Goal: Transaction & Acquisition: Purchase product/service

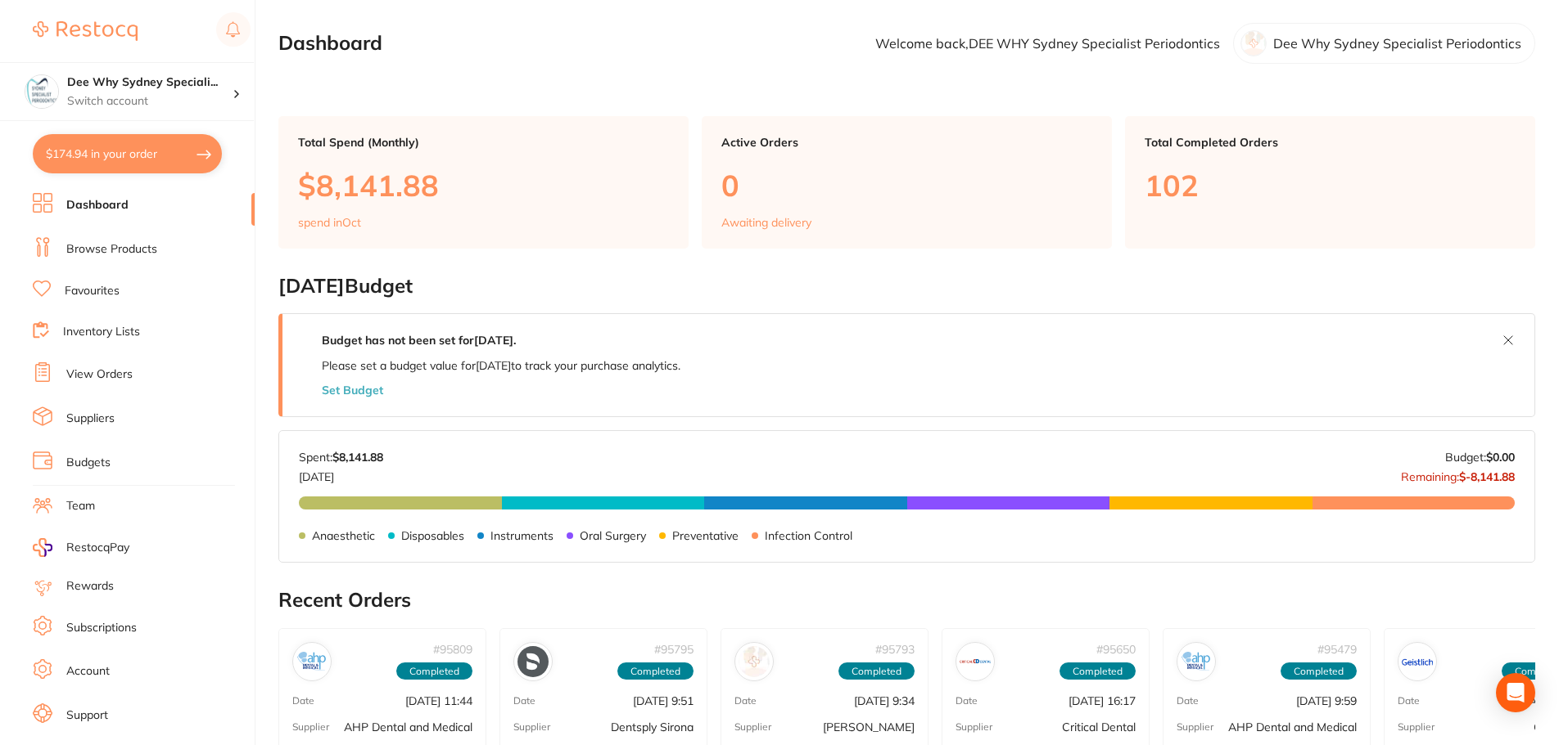
click at [129, 374] on link "View Orders" at bounding box center [100, 374] width 66 height 17
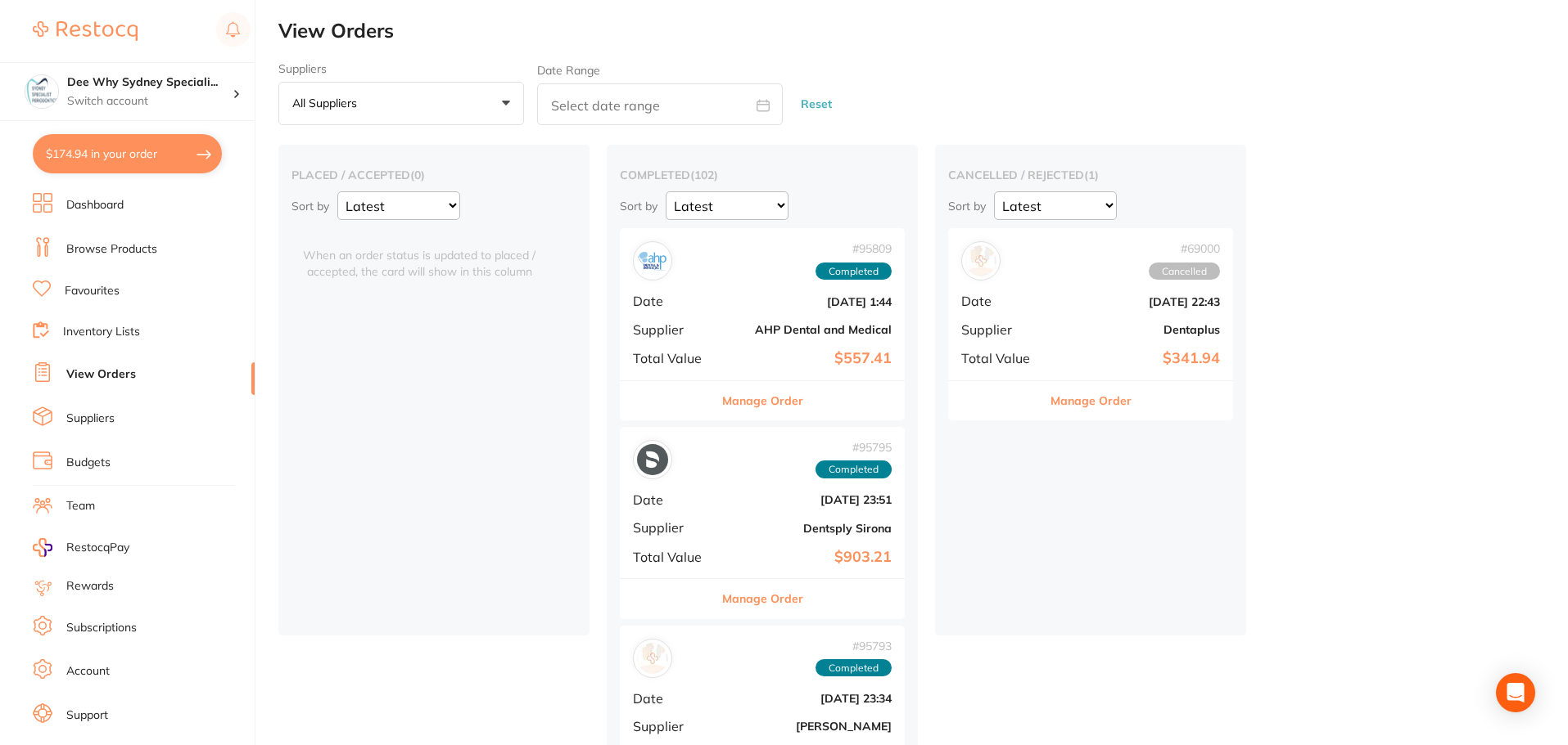
click at [166, 334] on li "Inventory Lists" at bounding box center [144, 332] width 222 height 22
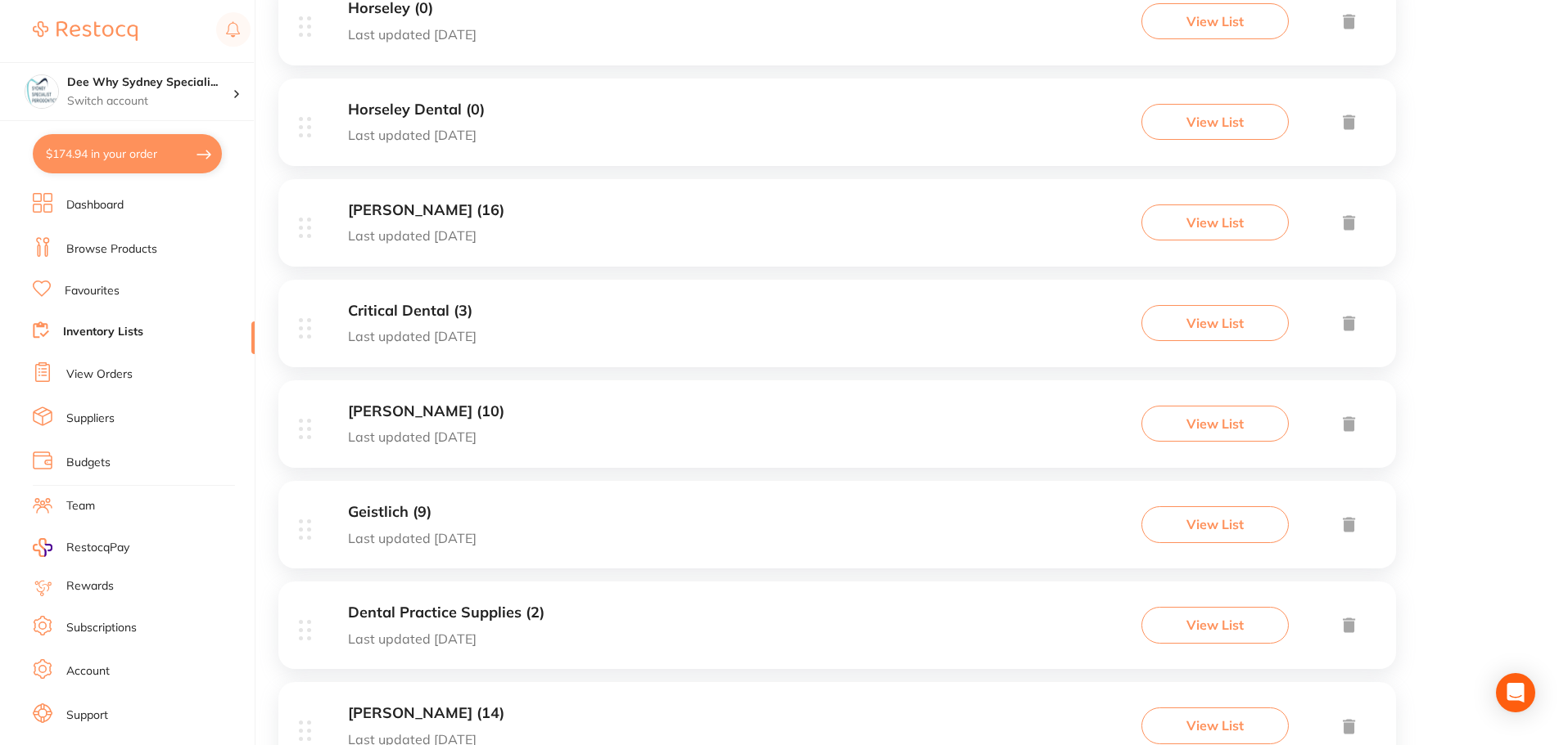
scroll to position [736, 0]
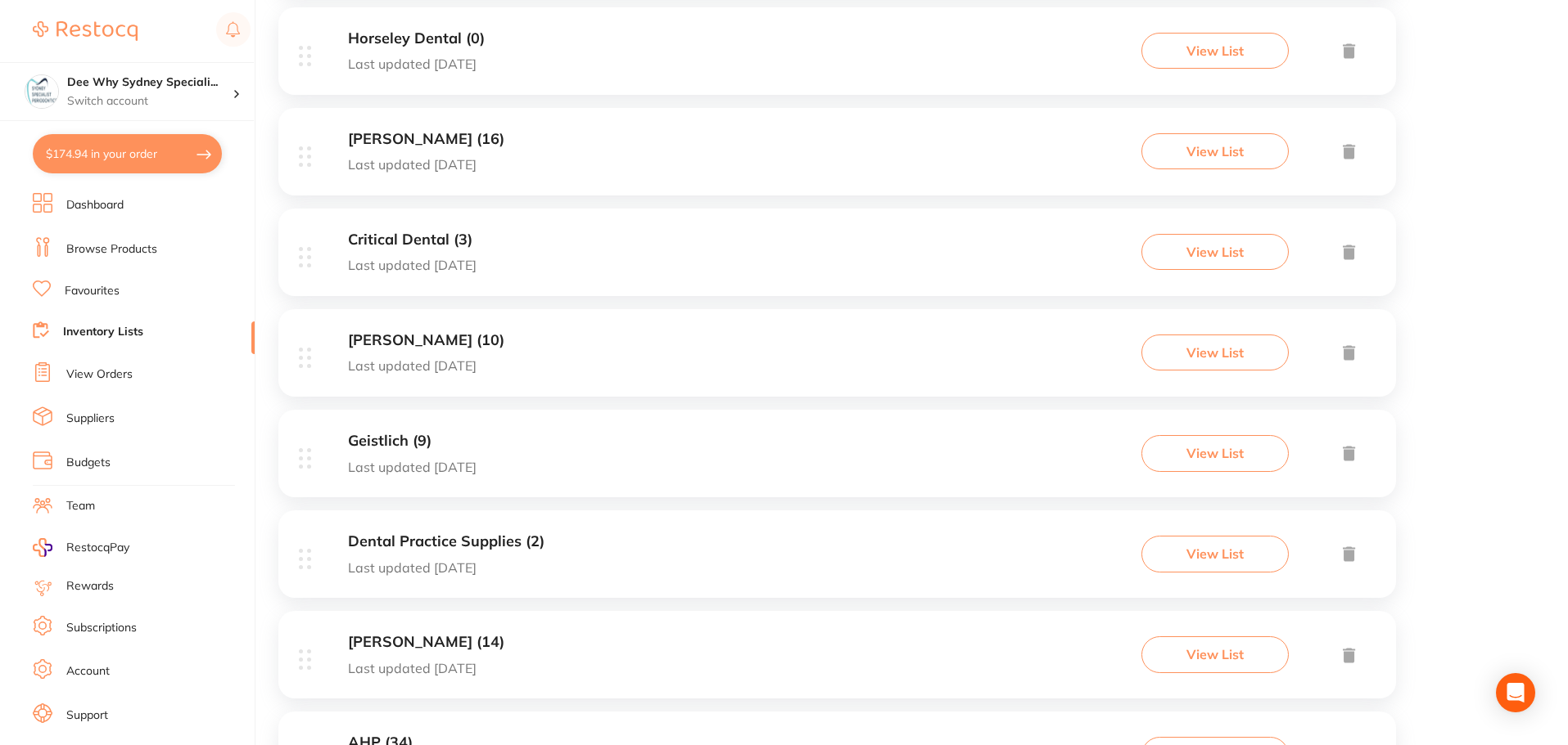
click at [367, 442] on h3 "Geistlich (9)" at bounding box center [412, 441] width 129 height 18
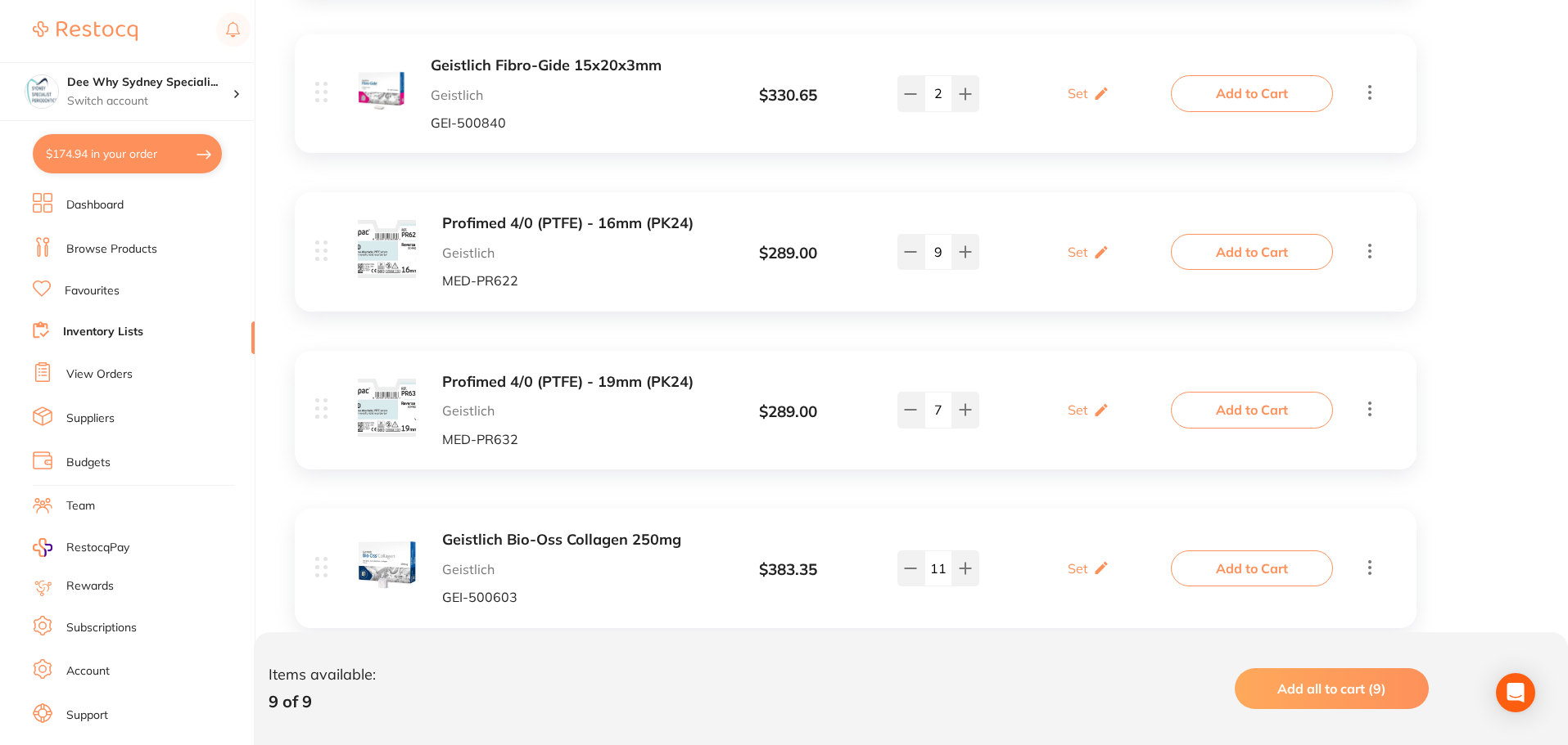
scroll to position [900, 0]
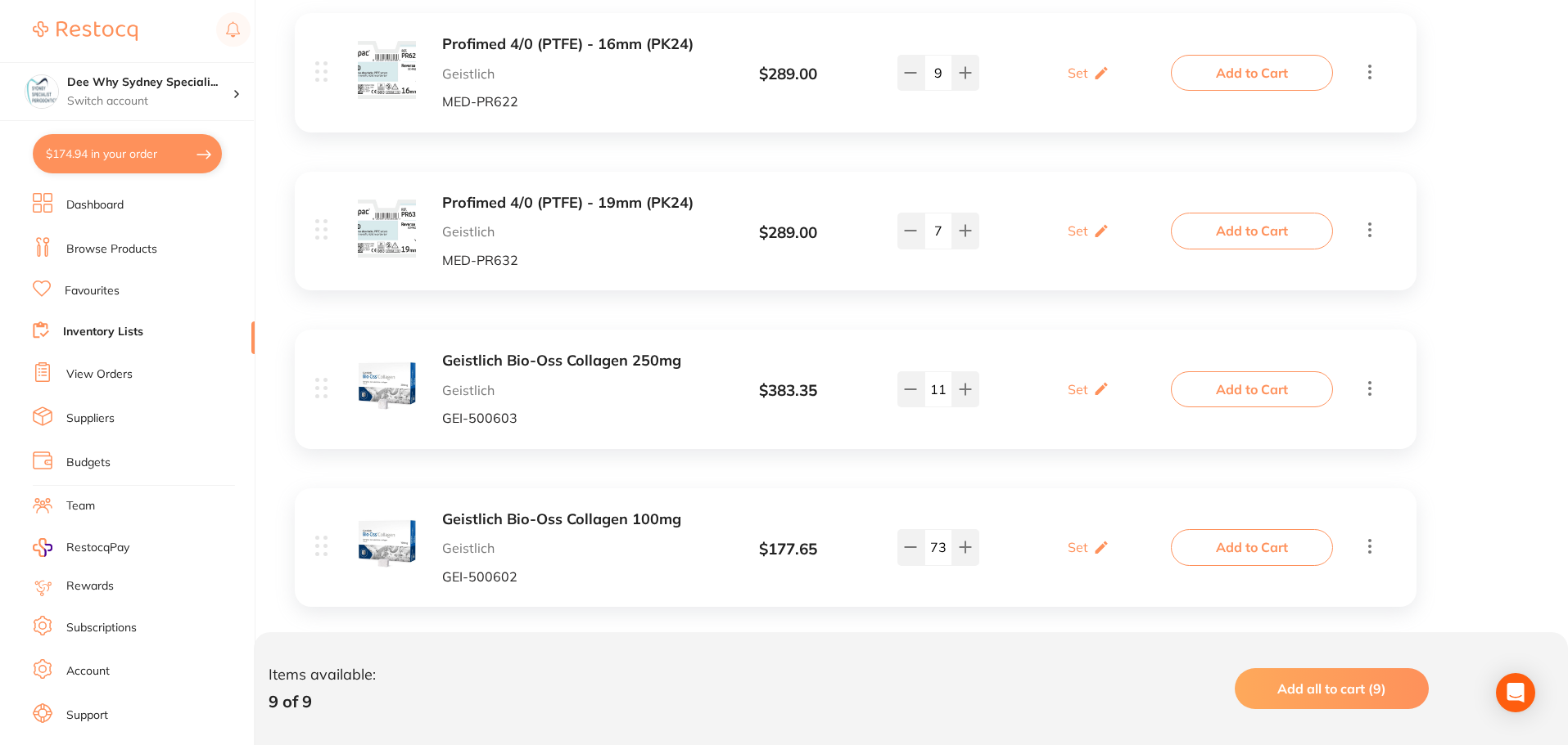
click at [1229, 393] on button "Add to Cart" at bounding box center [1251, 389] width 162 height 36
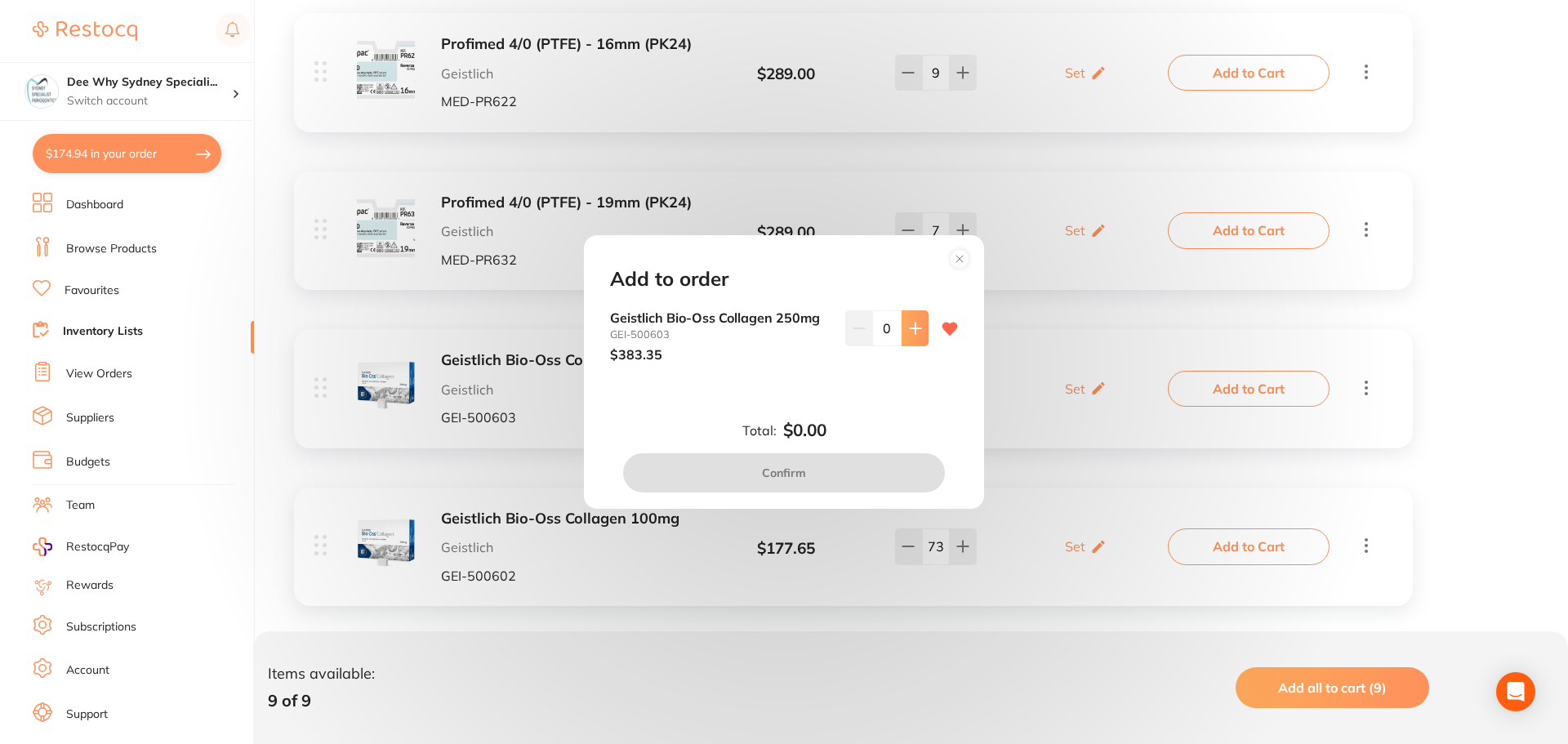
click at [909, 325] on icon at bounding box center [915, 328] width 13 height 13
type input "2"
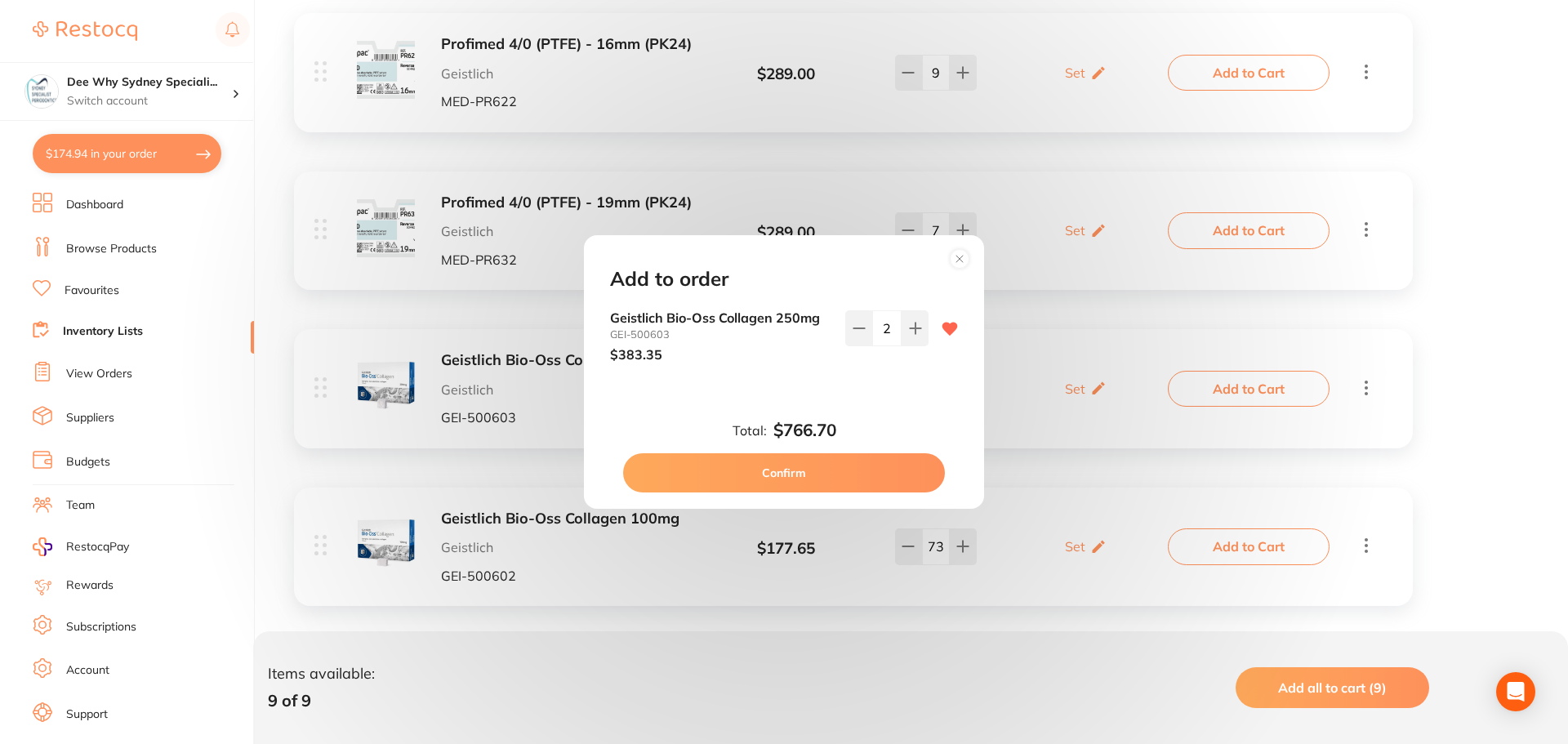
click at [792, 459] on button "Confirm" at bounding box center [784, 473] width 322 height 39
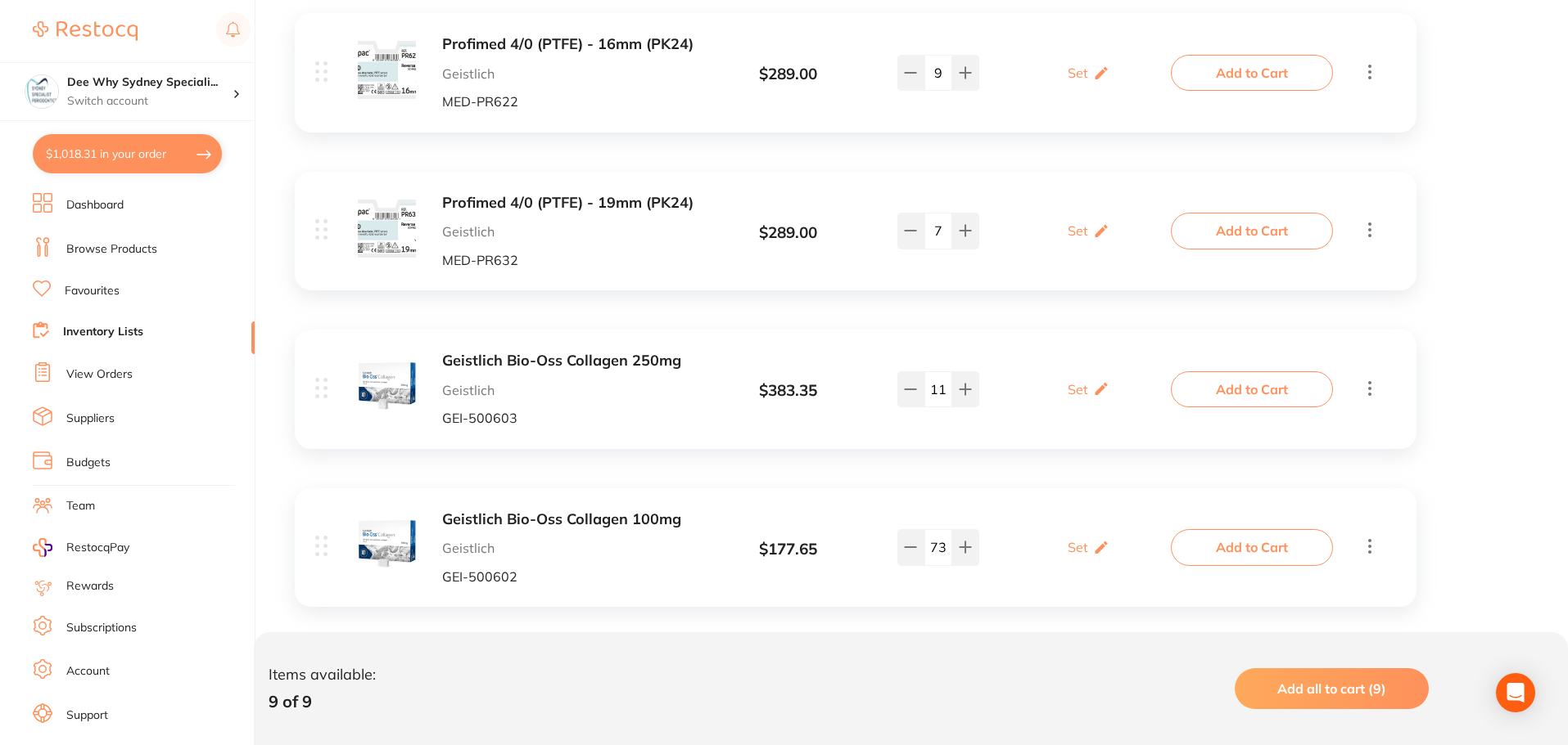
click at [123, 161] on button "$1,018.31 in your order" at bounding box center [128, 153] width 190 height 39
checkbox input "true"
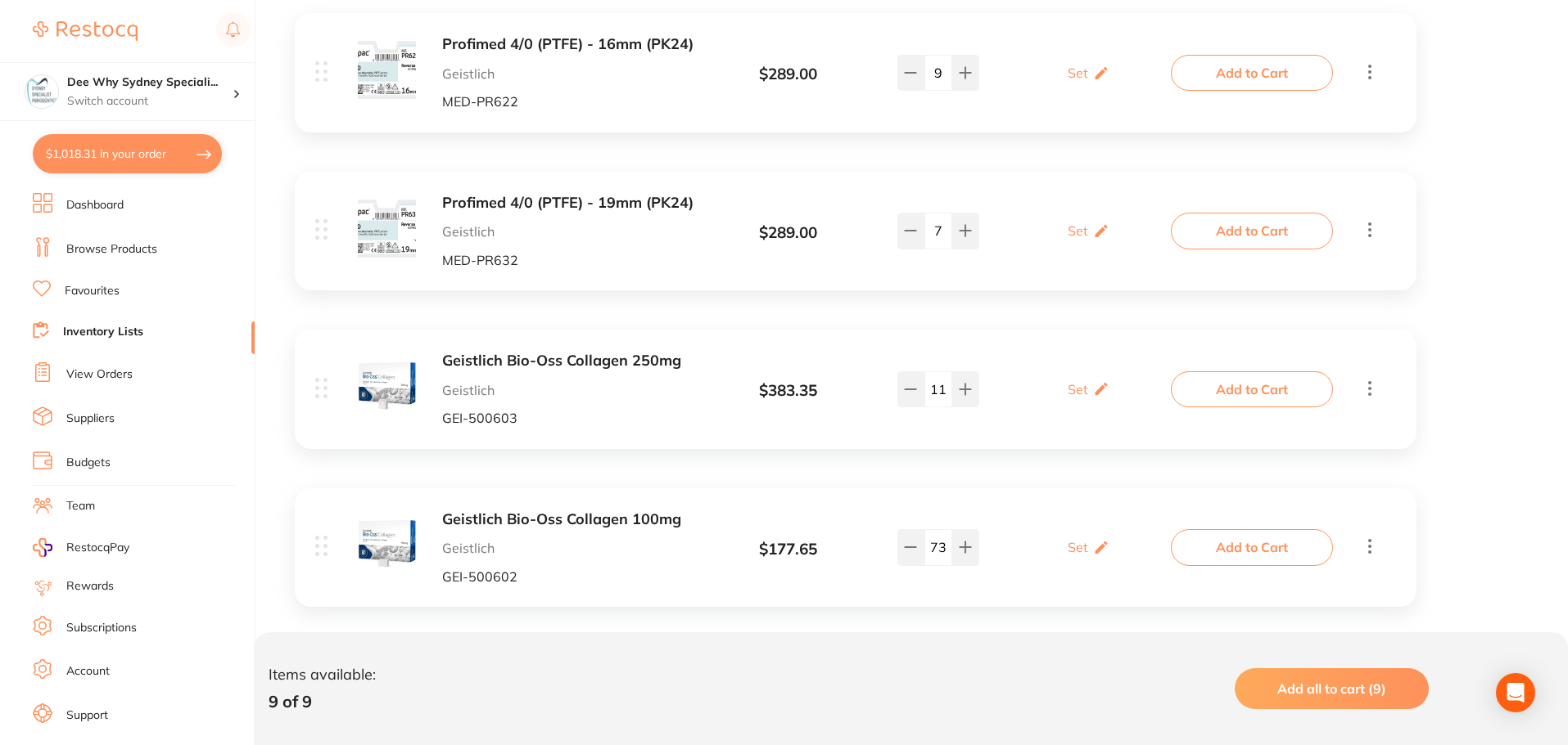
checkbox input "true"
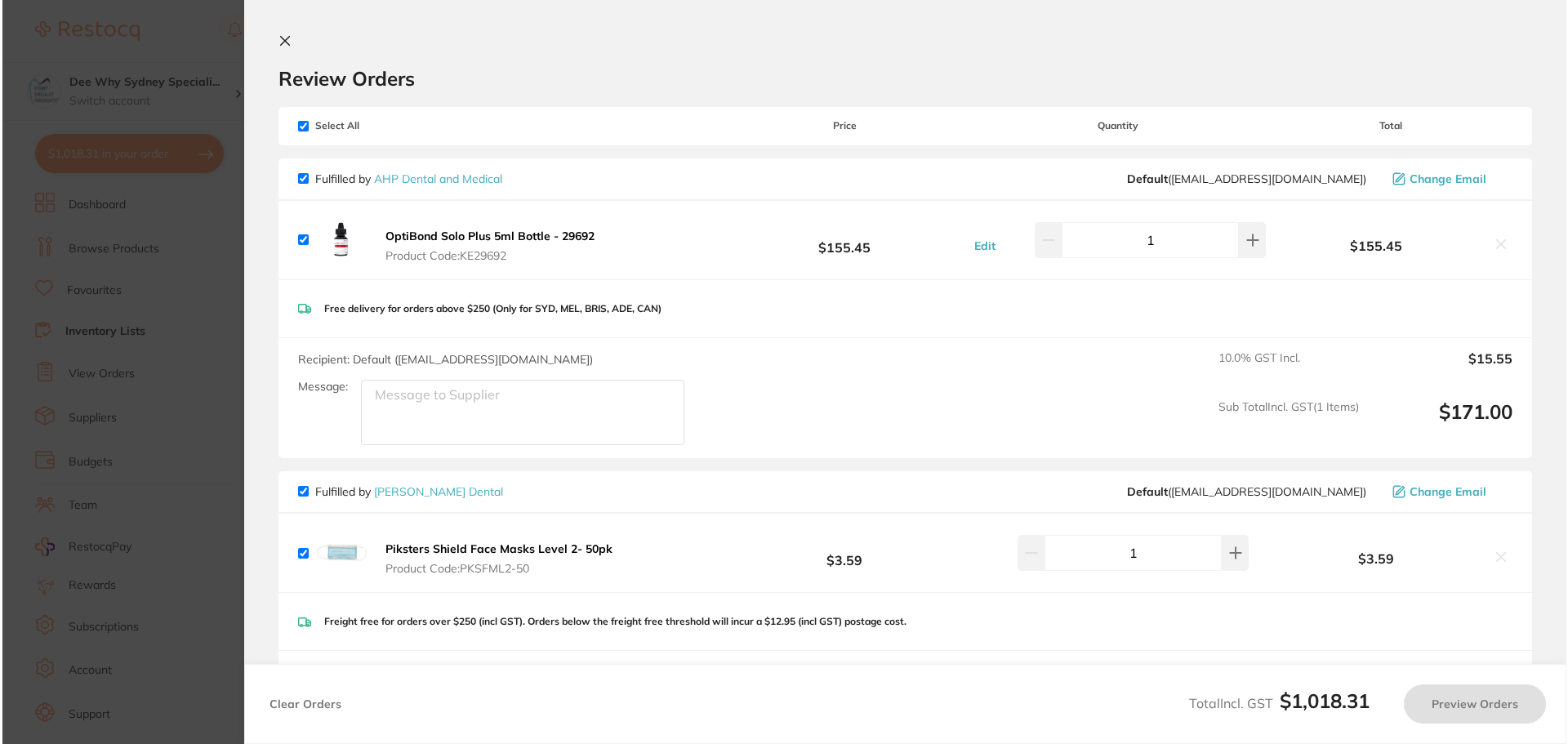
scroll to position [0, 0]
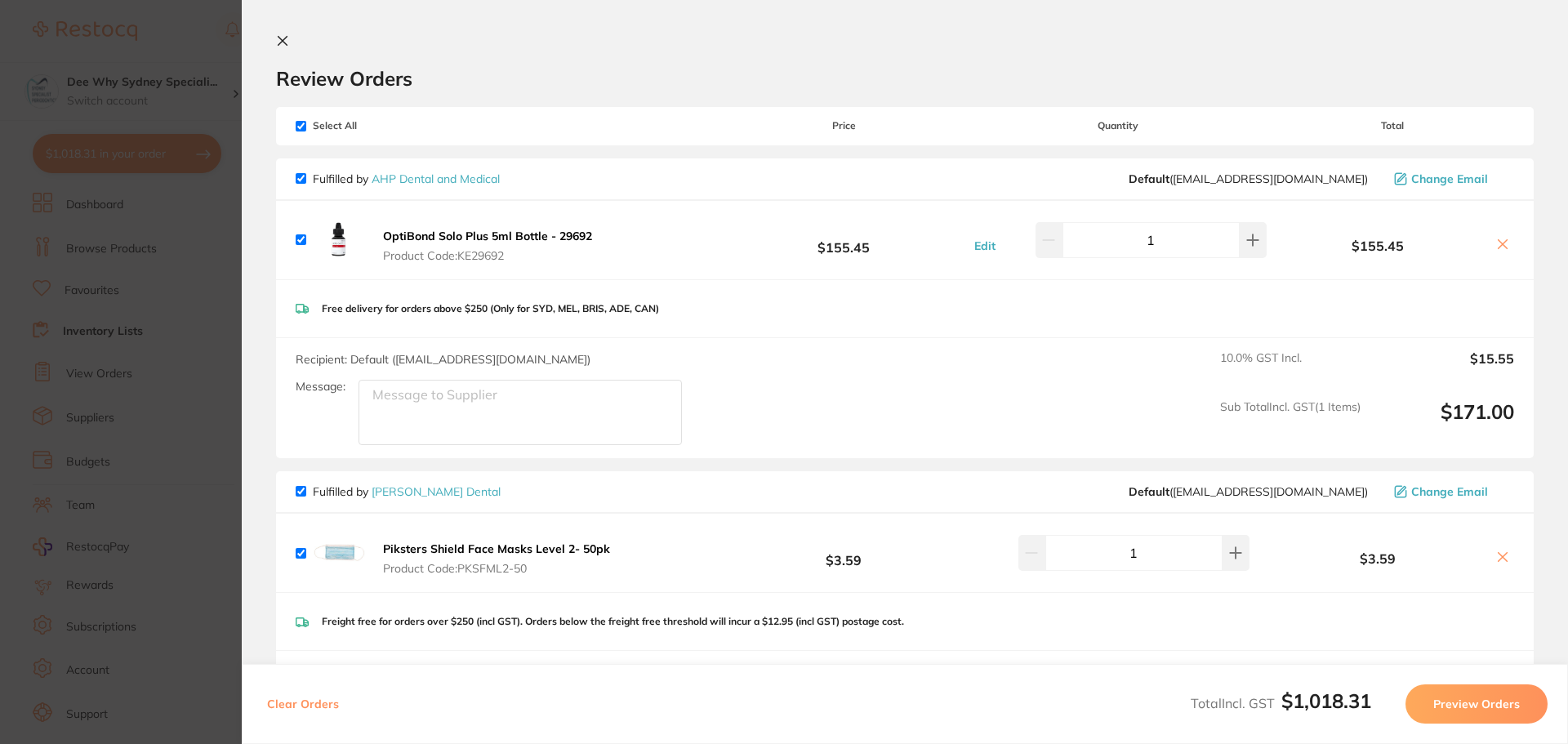
click at [298, 129] on input "checkbox" at bounding box center [300, 126] width 11 height 11
checkbox input "false"
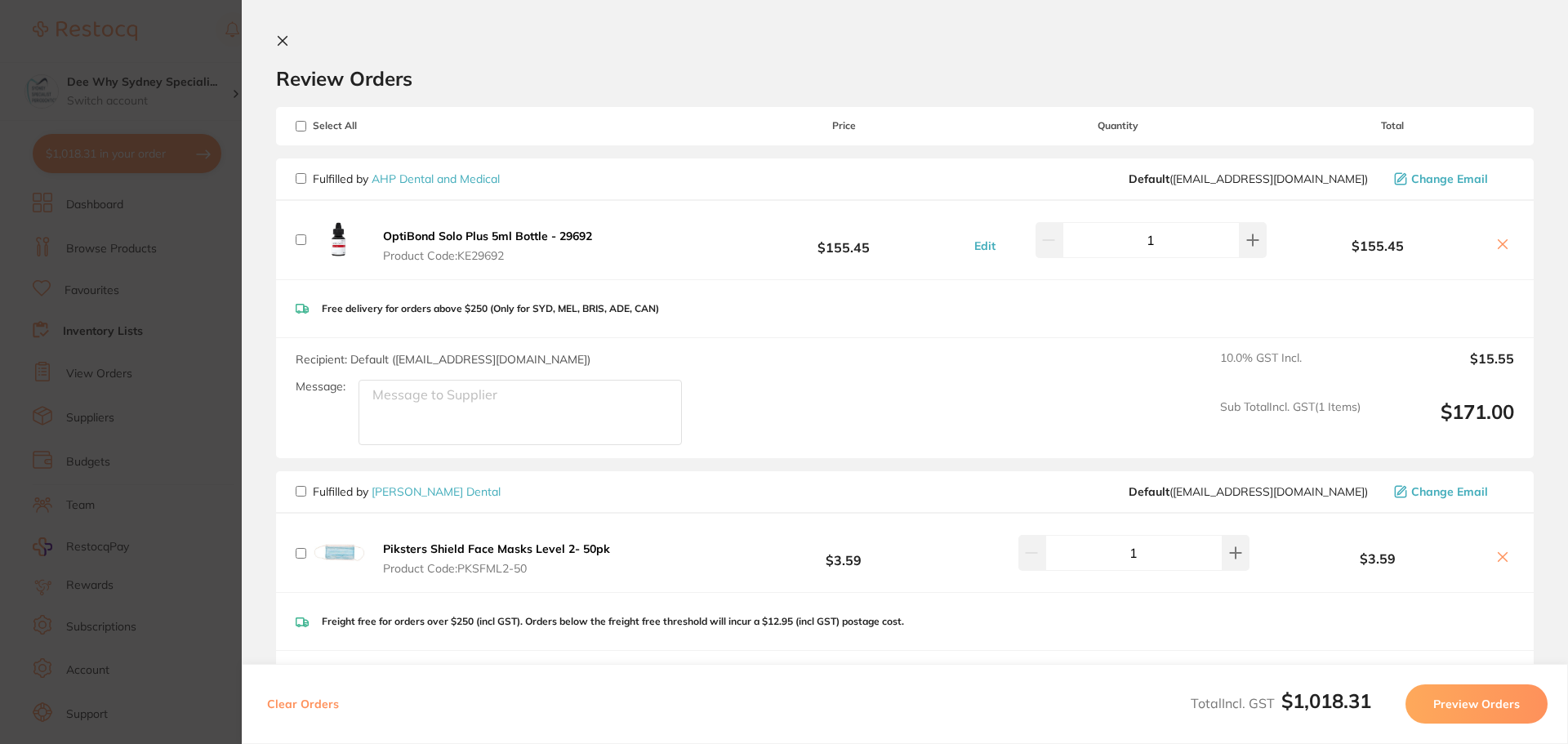
checkbox input "false"
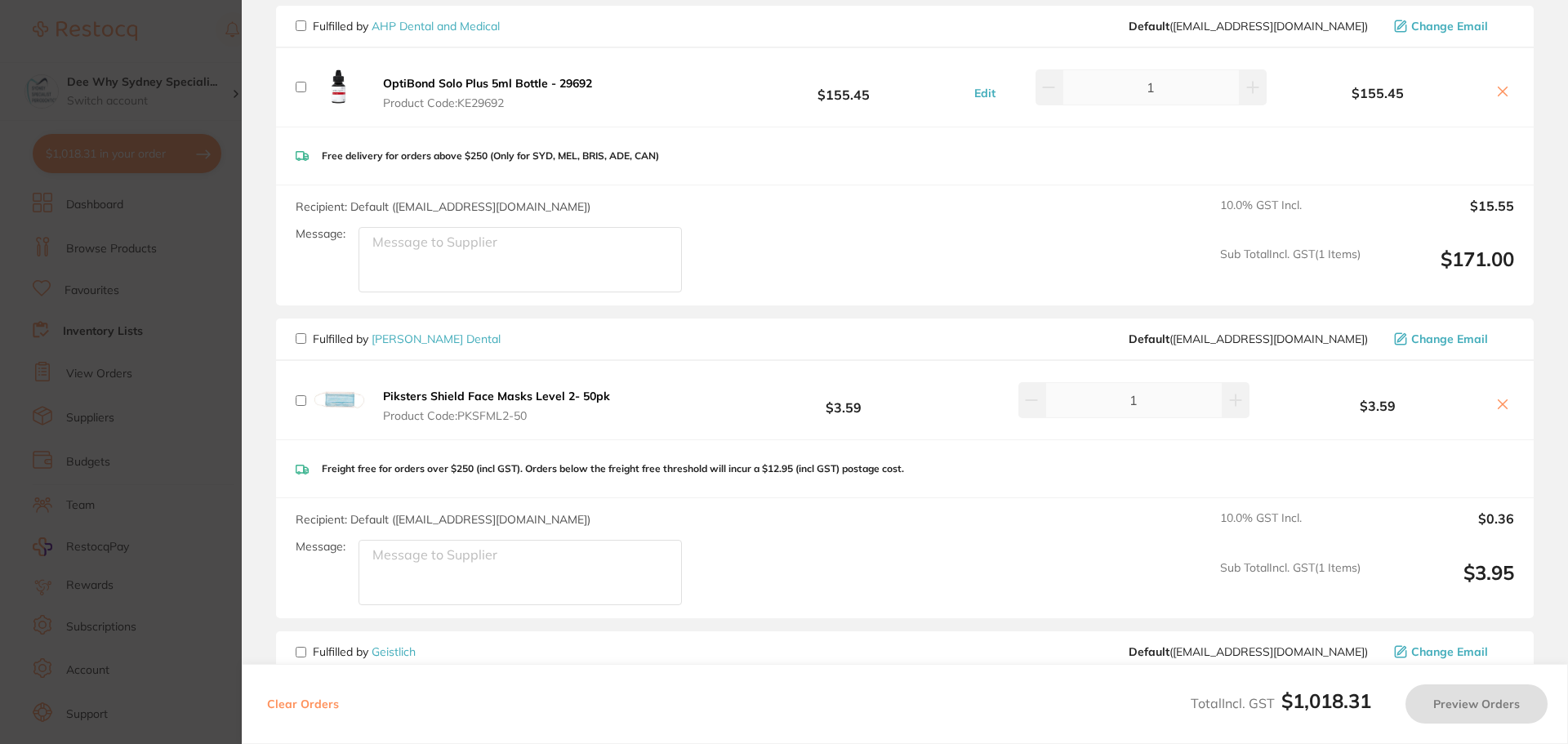
scroll to position [327, 0]
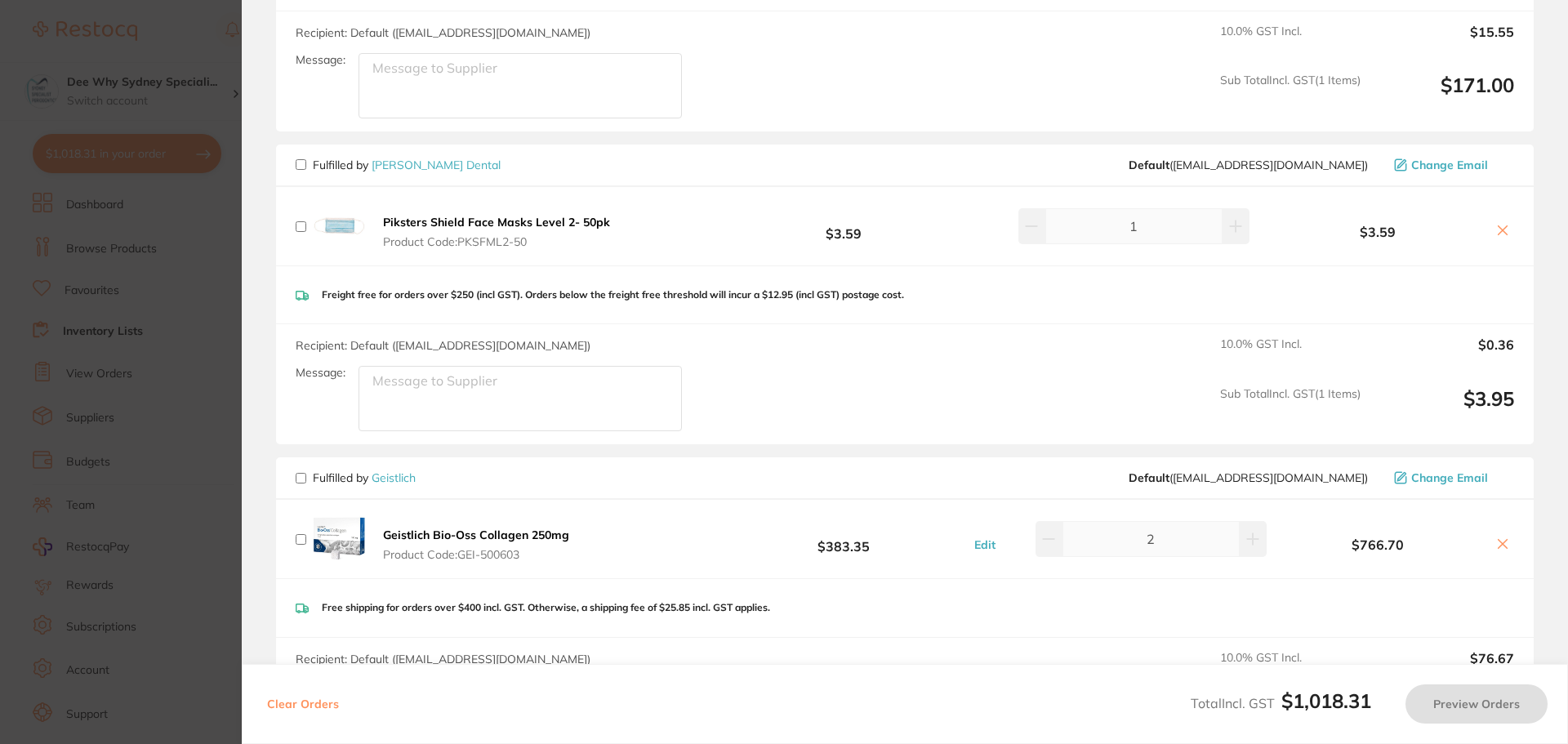
click at [305, 477] on input "checkbox" at bounding box center [300, 478] width 11 height 11
checkbox input "true"
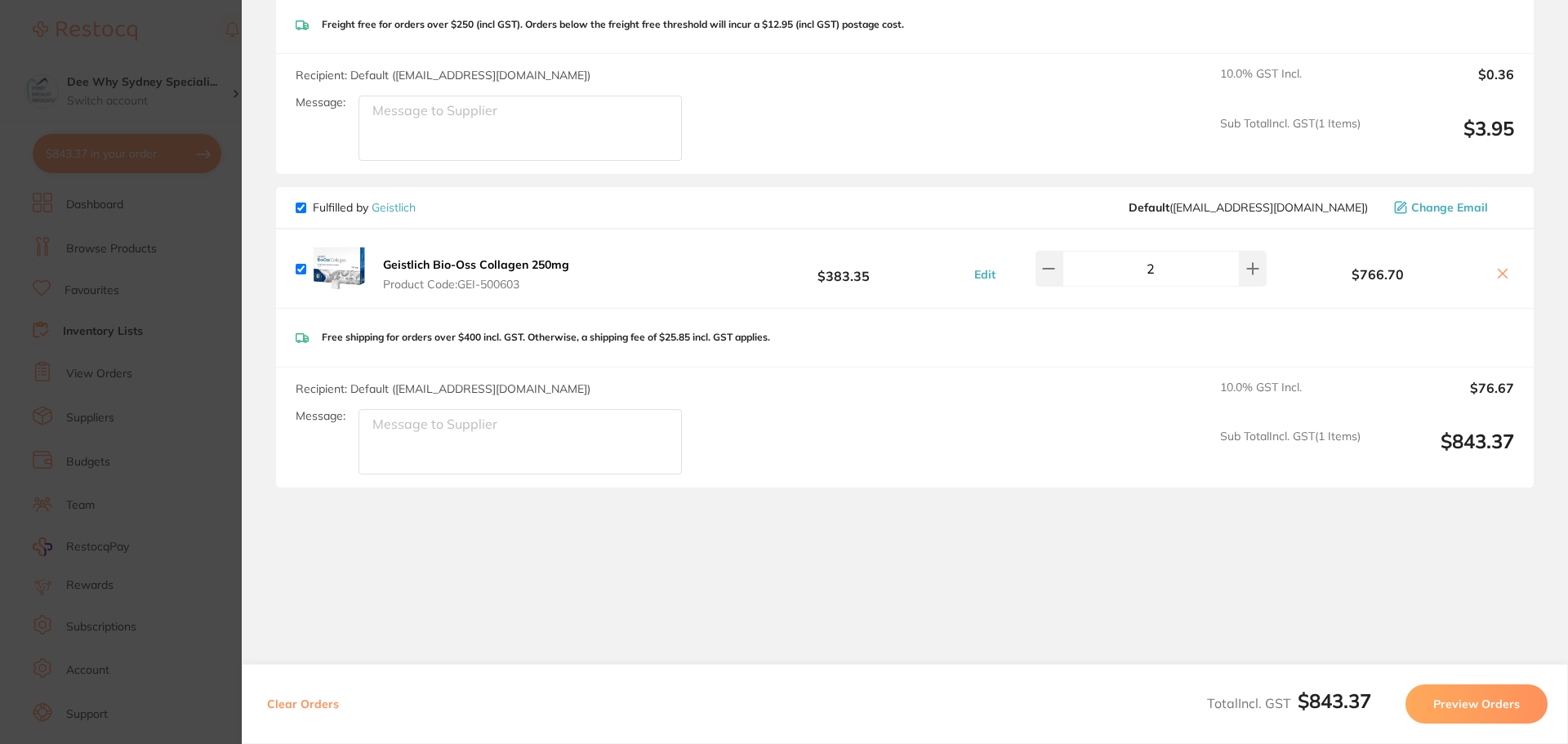
scroll to position [598, 0]
click at [398, 452] on textarea "Message:" at bounding box center [520, 441] width 324 height 65
type textarea "Level3, open 8am to 5pm. Please deliver the items to our reception desk."
click at [1420, 709] on button "Preview Orders" at bounding box center [1476, 704] width 142 height 39
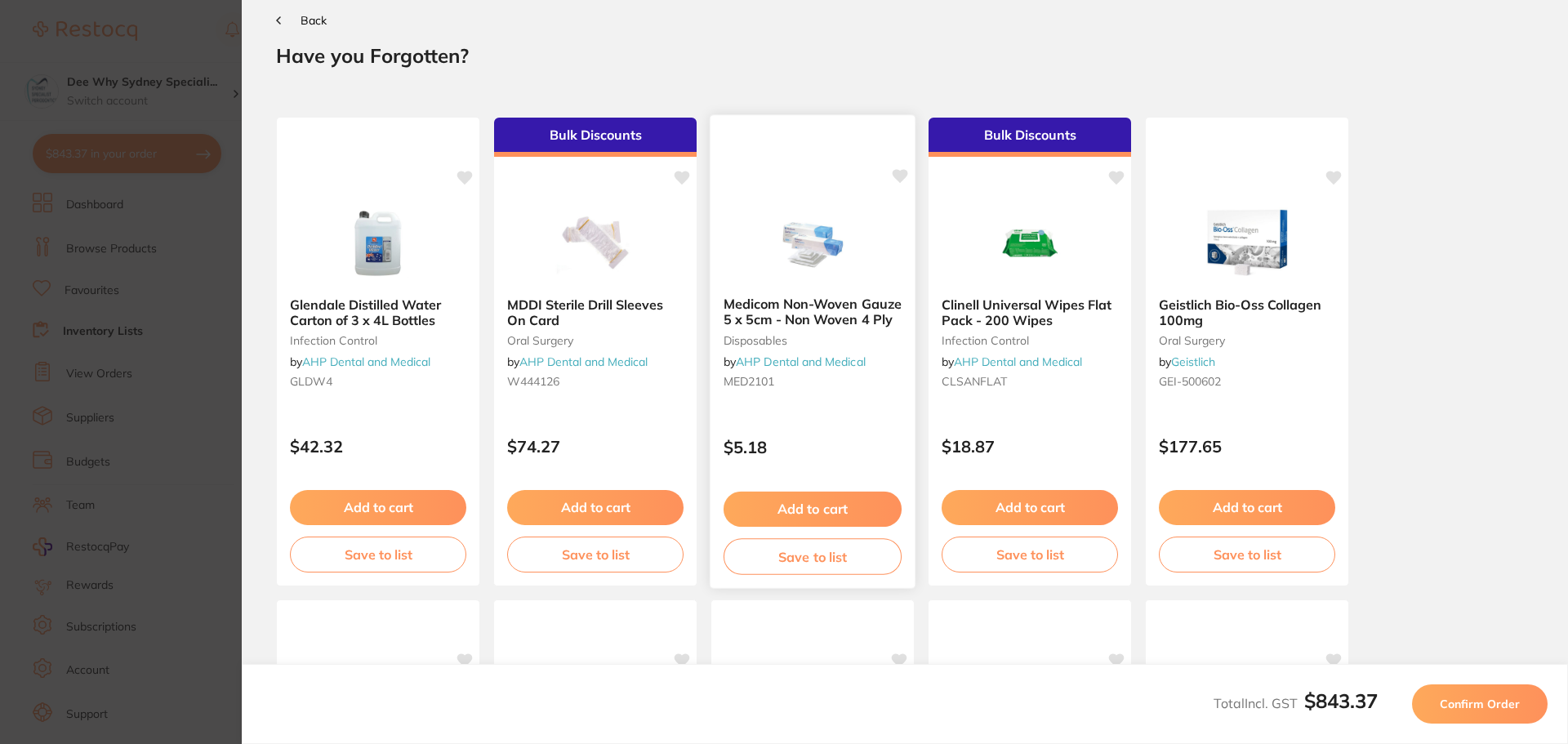
scroll to position [0, 0]
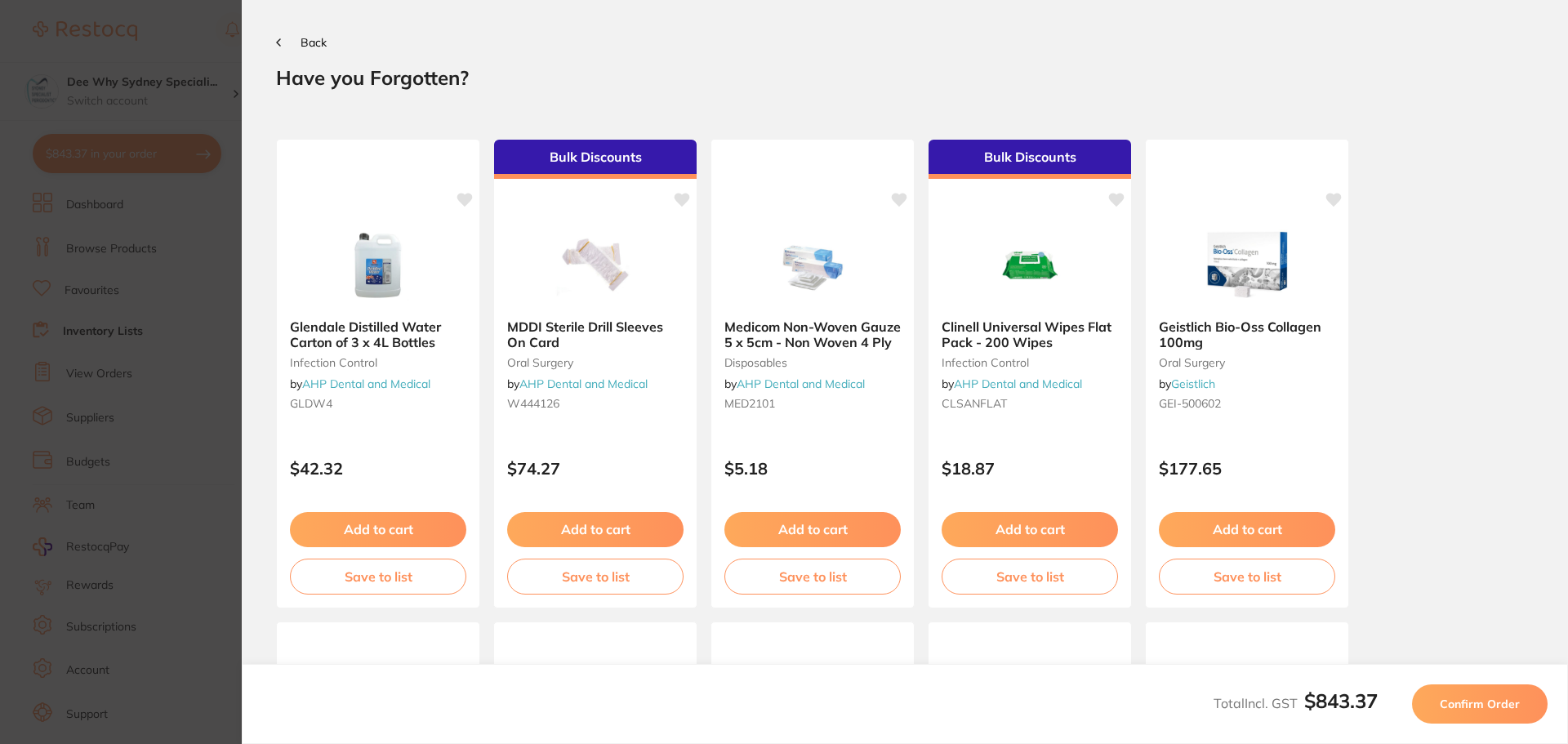
click at [1456, 703] on span "Confirm Order" at bounding box center [1479, 704] width 80 height 15
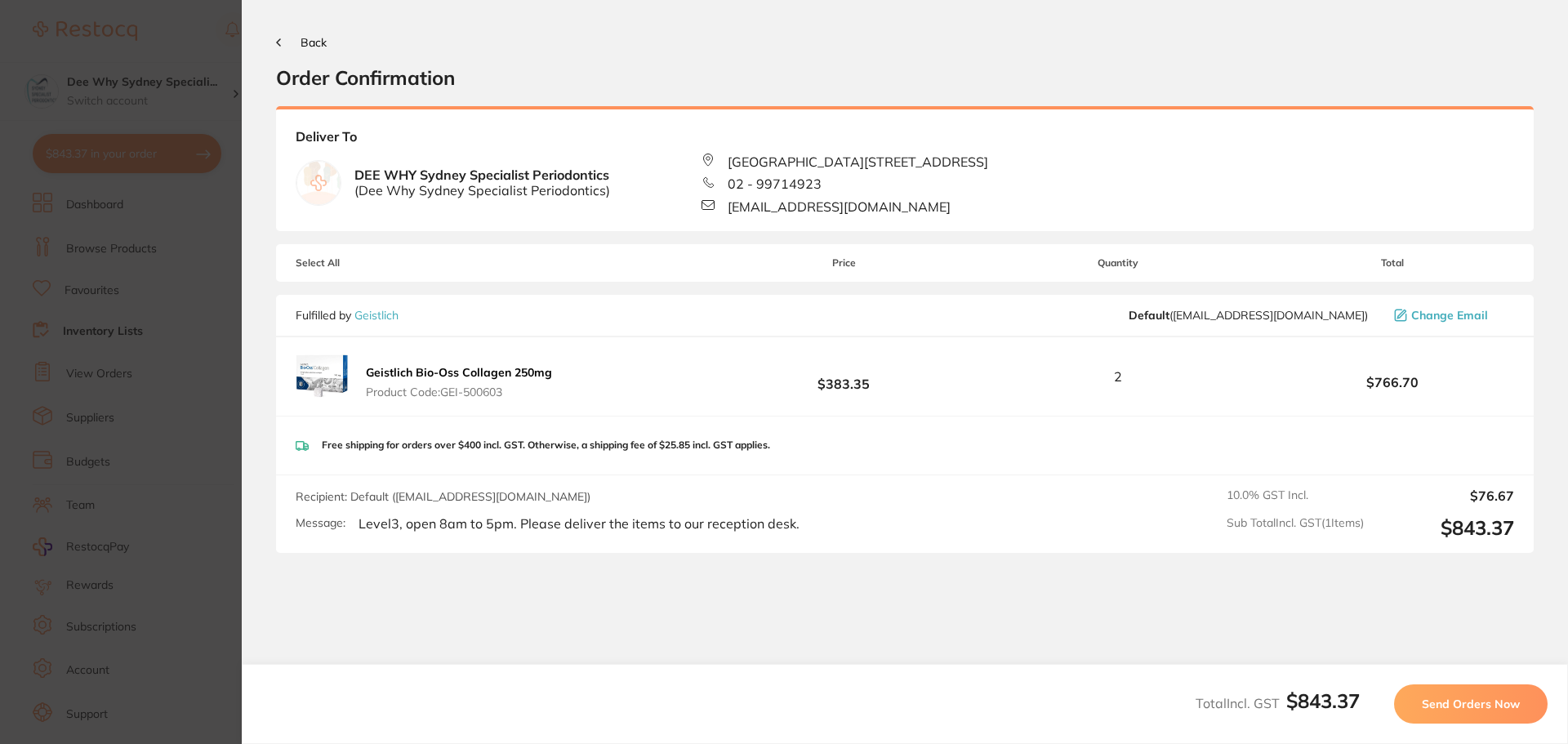
click at [1507, 701] on span "Send Orders Now" at bounding box center [1471, 704] width 98 height 15
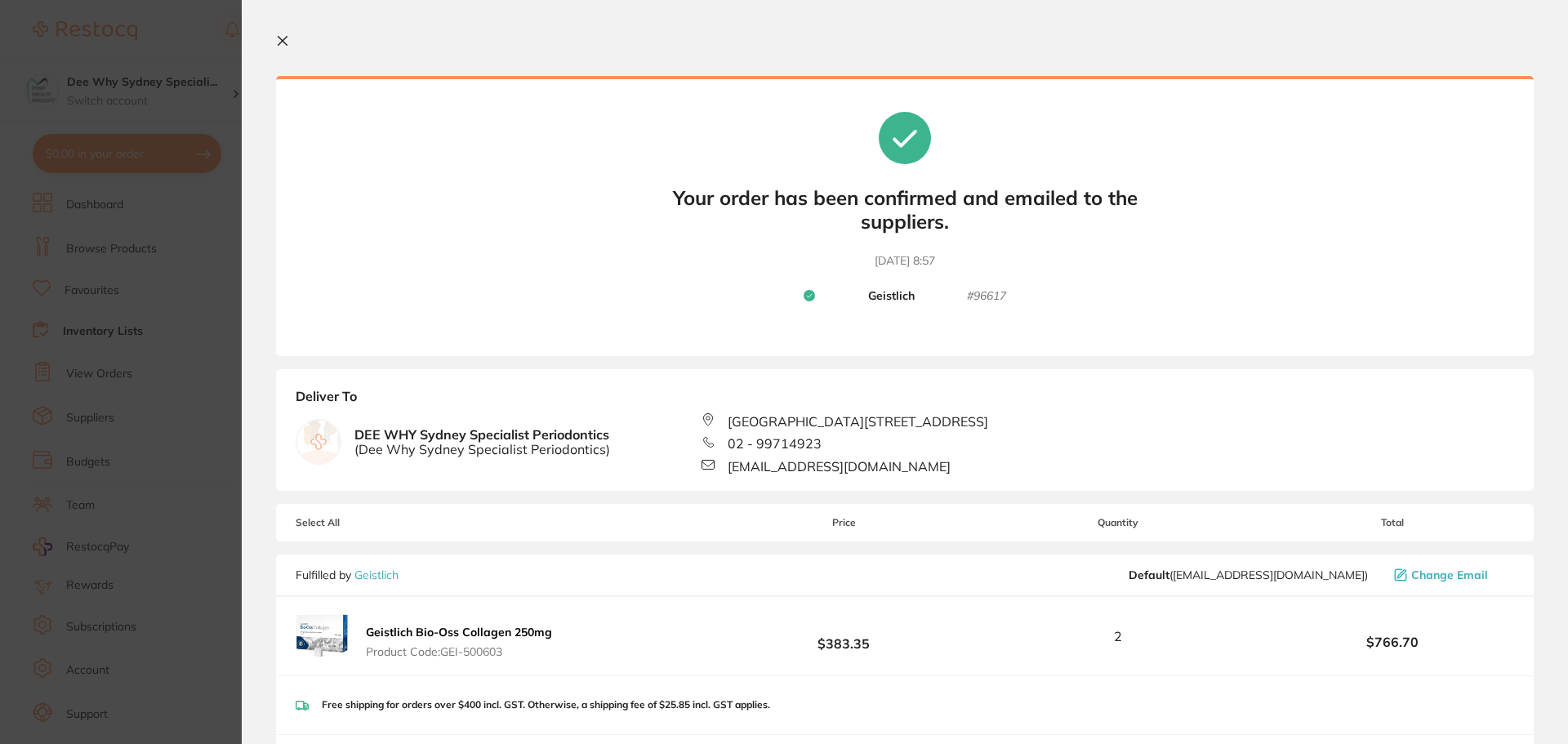
click at [285, 40] on icon at bounding box center [282, 40] width 13 height 13
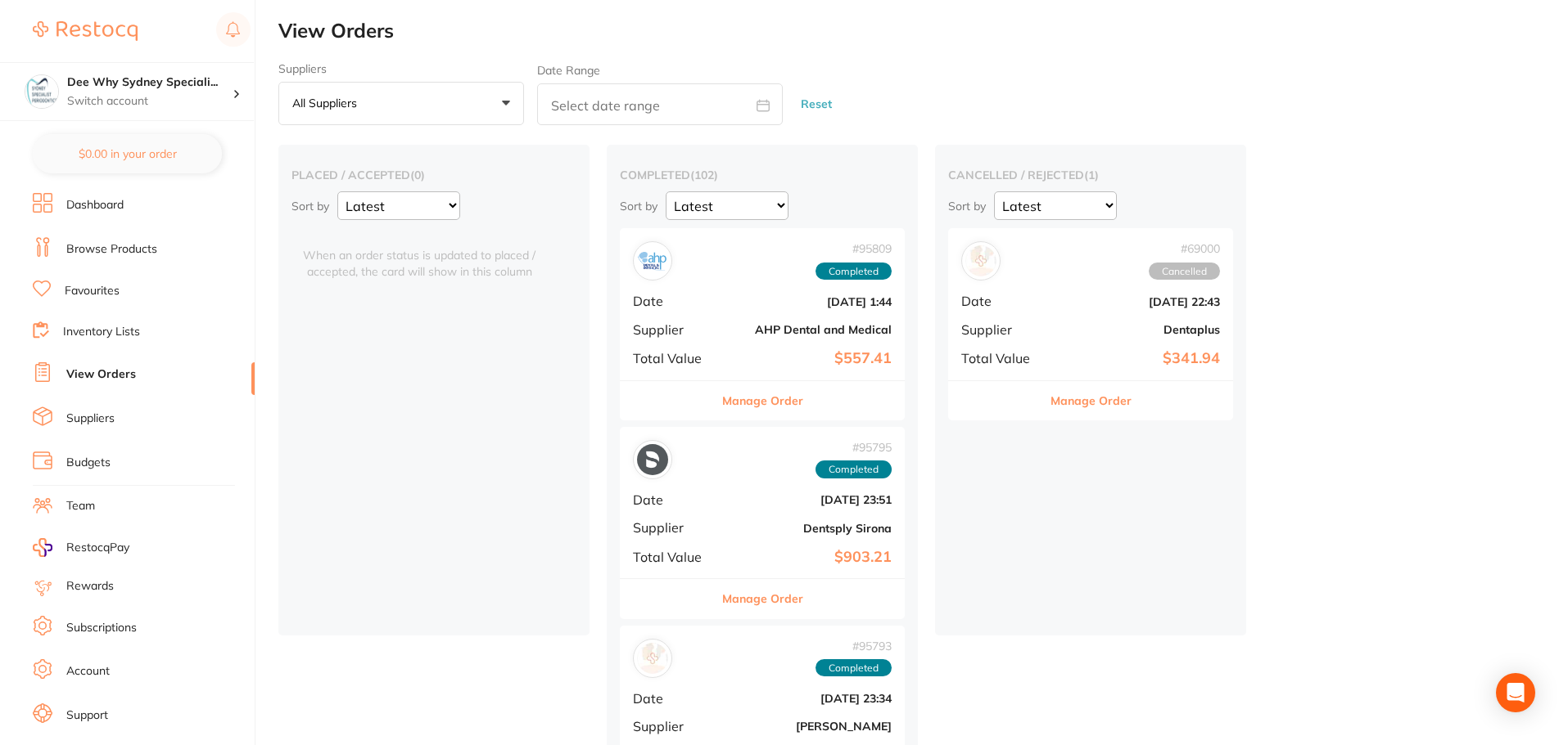
checkbox input "false"
